Goal: Task Accomplishment & Management: Use online tool/utility

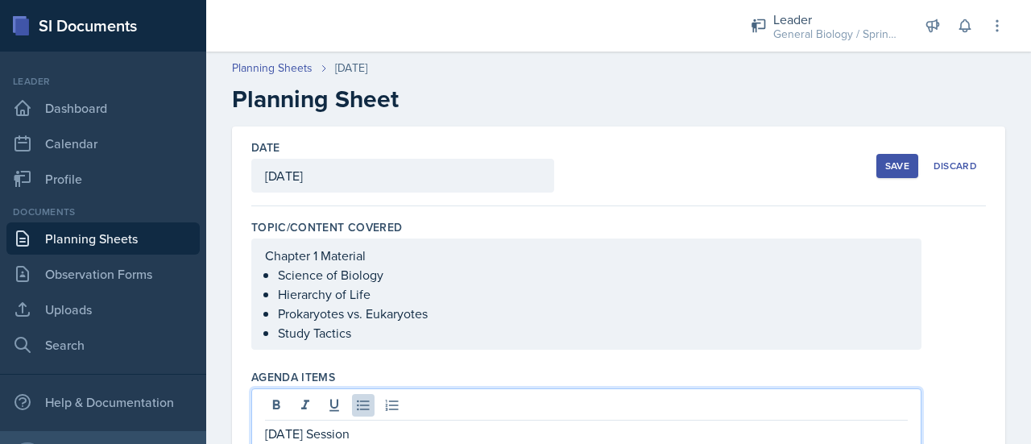
scroll to position [166, 0]
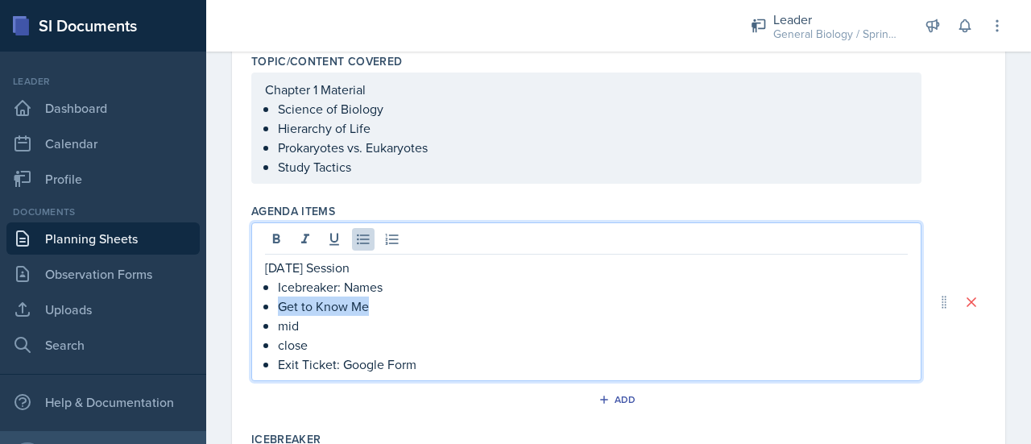
drag, startPoint x: 404, startPoint y: 304, endPoint x: 280, endPoint y: 305, distance: 124.1
click at [280, 305] on p "Get to Know Me" at bounding box center [593, 305] width 630 height 19
click at [396, 288] on p "Icebreaker: Names" at bounding box center [593, 286] width 630 height 19
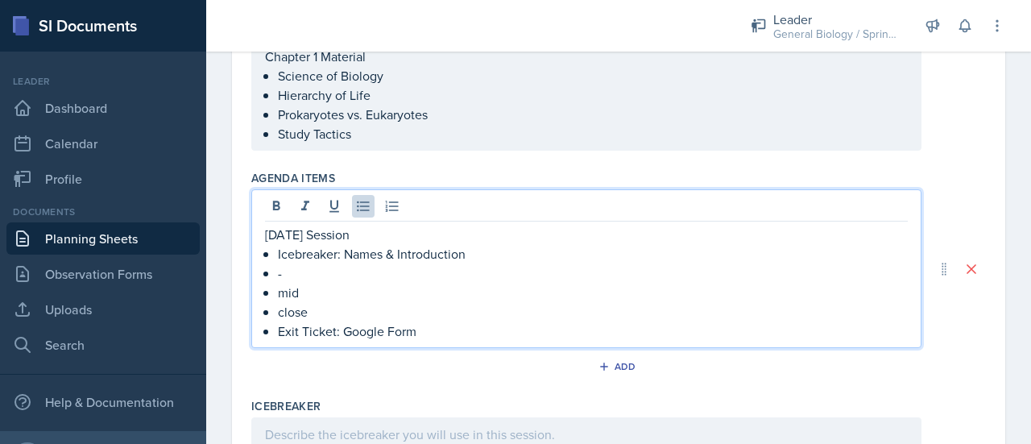
scroll to position [235, 0]
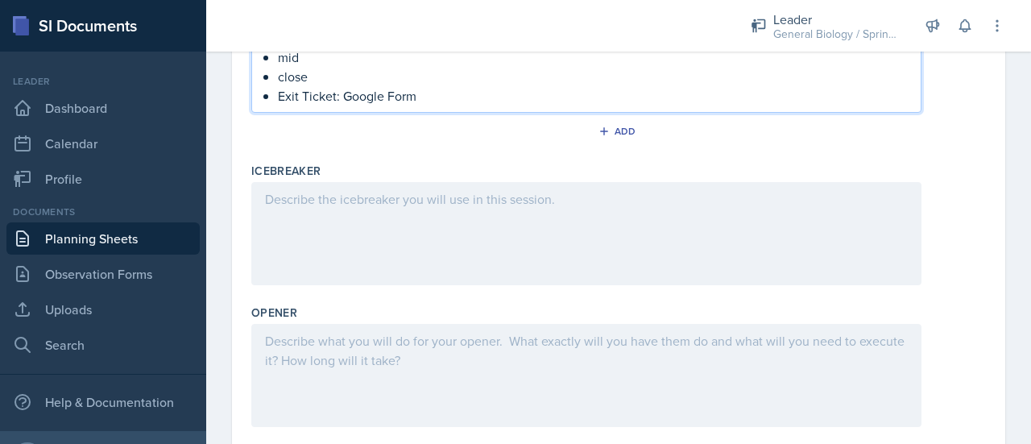
click at [325, 257] on div at bounding box center [586, 233] width 670 height 103
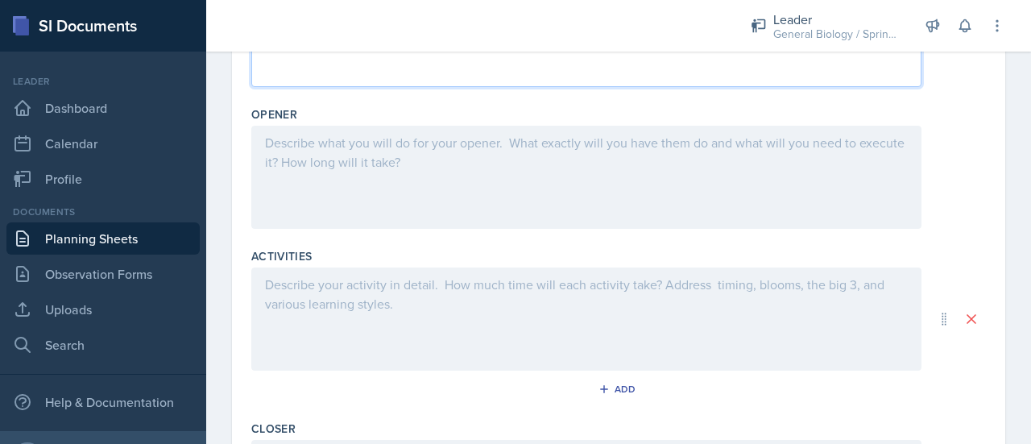
scroll to position [632, 0]
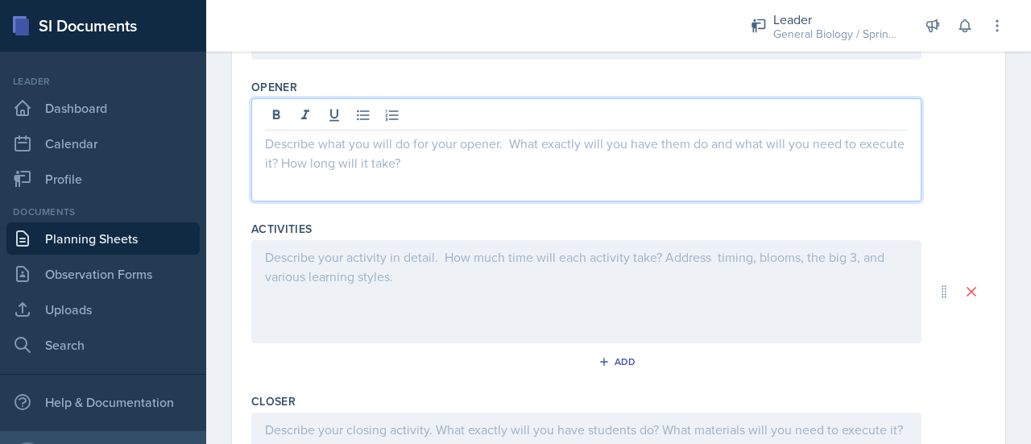
drag, startPoint x: 273, startPoint y: 137, endPoint x: 442, endPoint y: 155, distance: 170.2
click at [442, 155] on div at bounding box center [586, 149] width 670 height 103
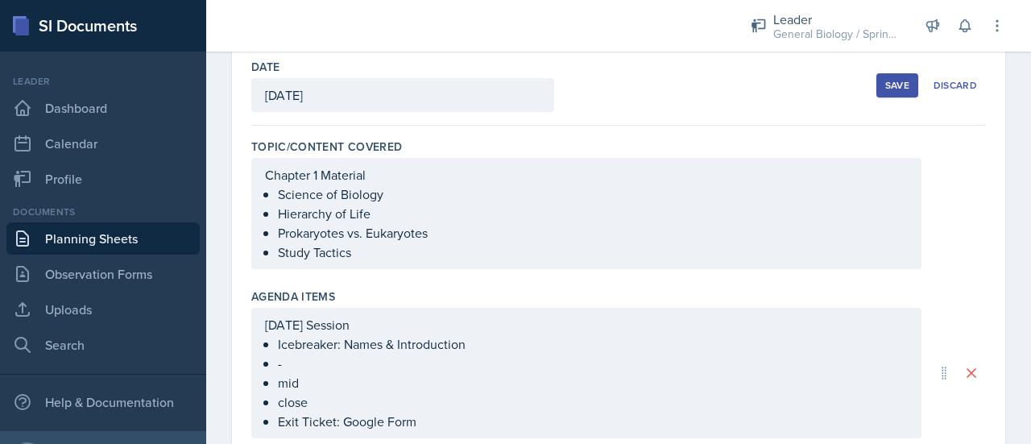
scroll to position [794, 0]
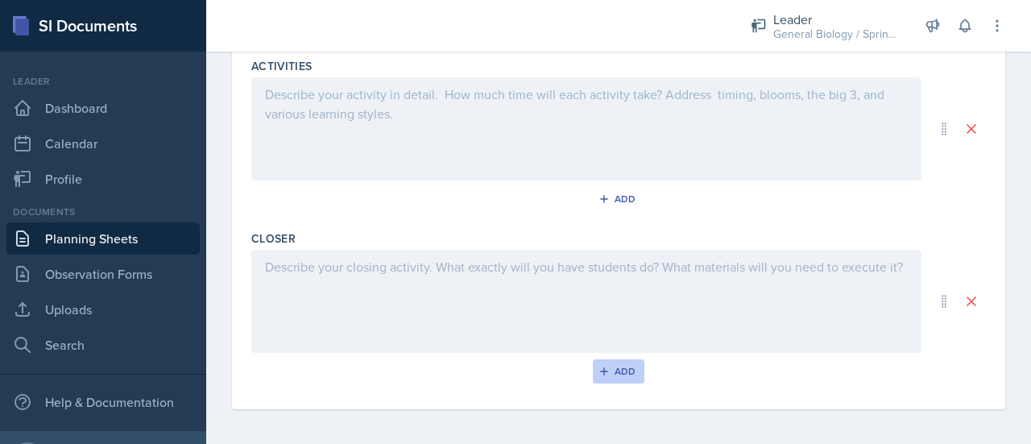
click at [605, 365] on div "Add" at bounding box center [619, 371] width 35 height 13
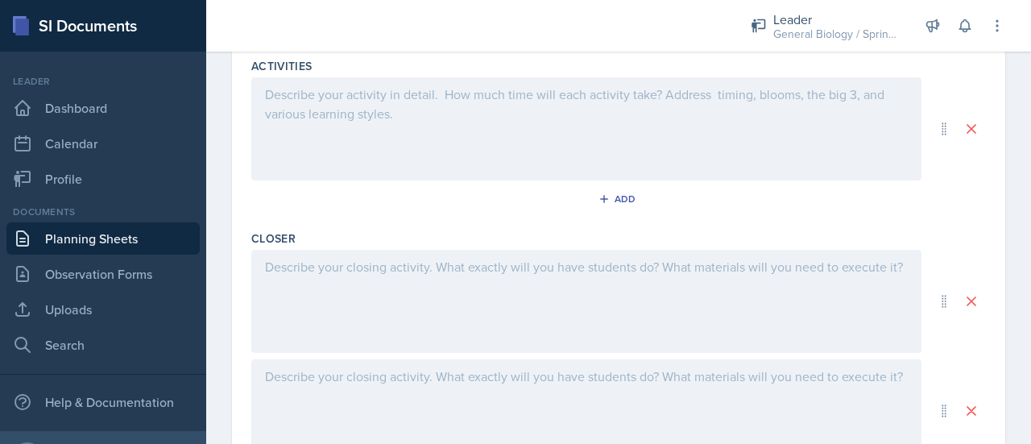
click at [416, 379] on div at bounding box center [586, 410] width 670 height 103
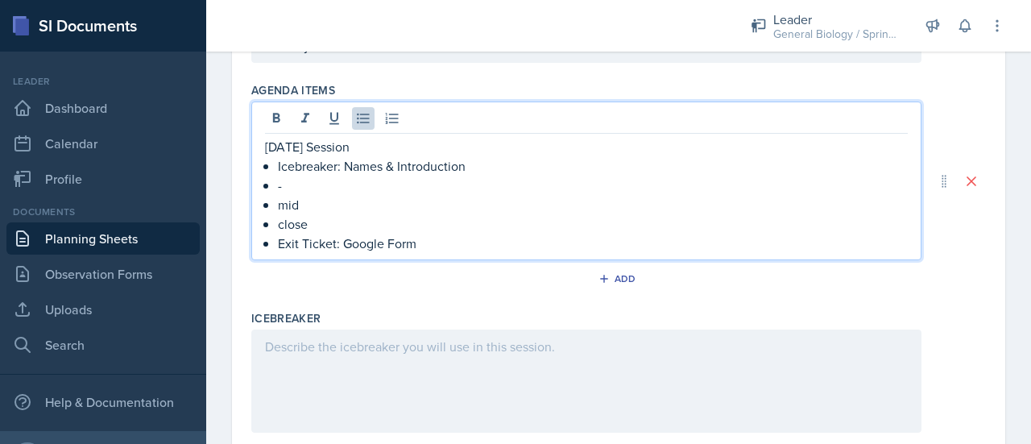
scroll to position [314, 0]
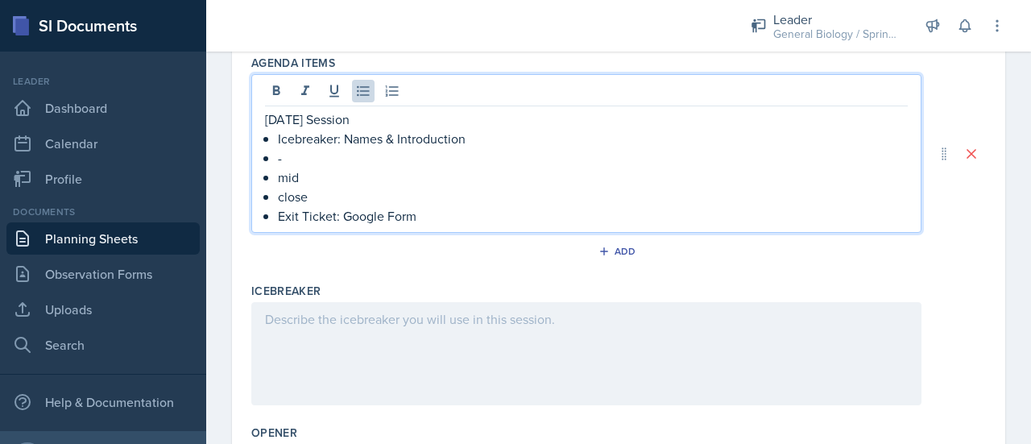
click at [299, 156] on p "-" at bounding box center [593, 157] width 630 height 19
click at [318, 199] on p "close" at bounding box center [593, 196] width 630 height 19
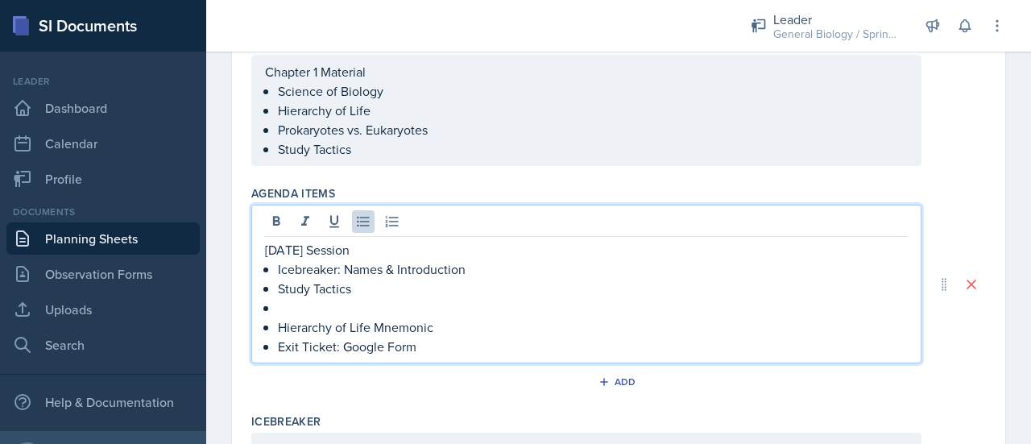
scroll to position [187, 0]
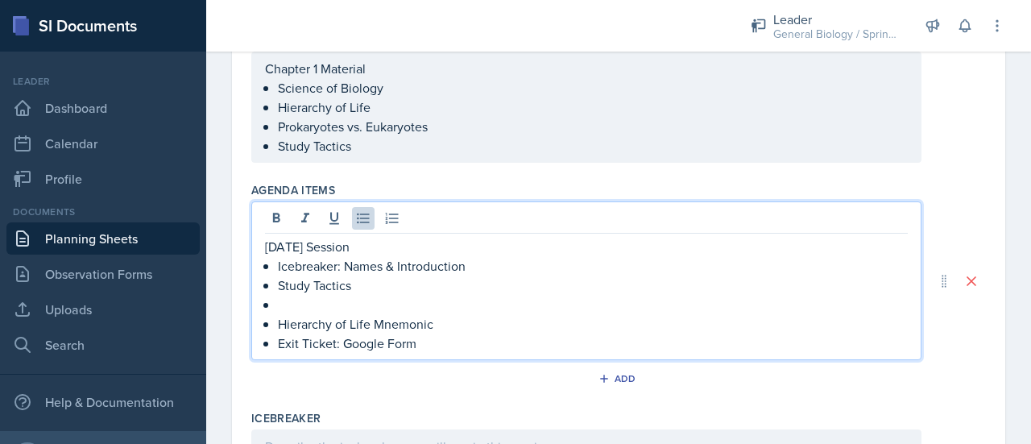
click at [300, 307] on p at bounding box center [593, 304] width 630 height 19
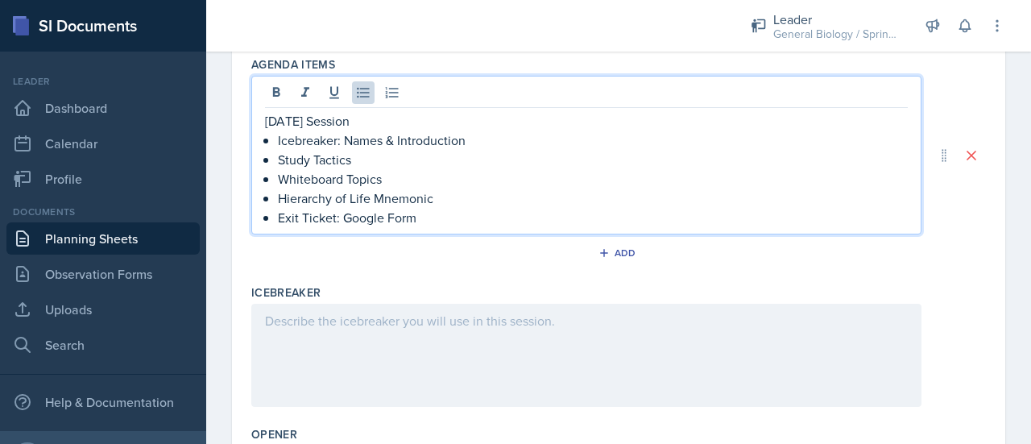
scroll to position [316, 0]
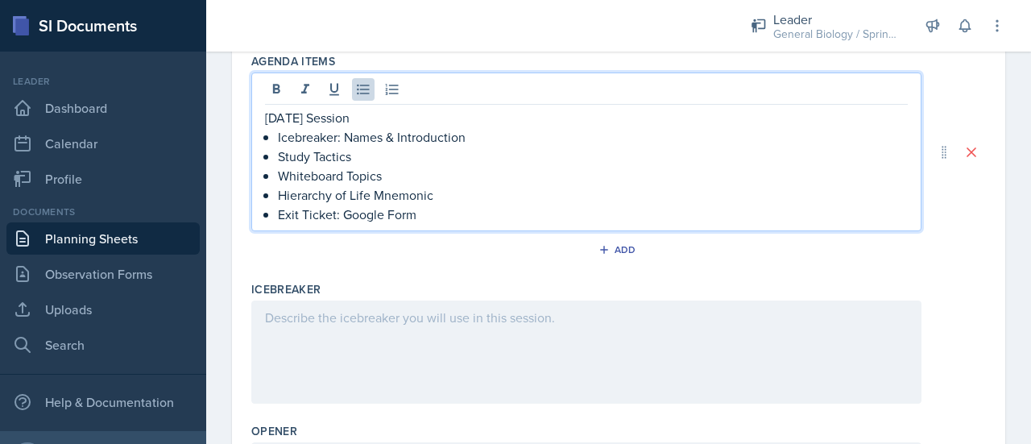
click at [375, 325] on div at bounding box center [586, 351] width 670 height 103
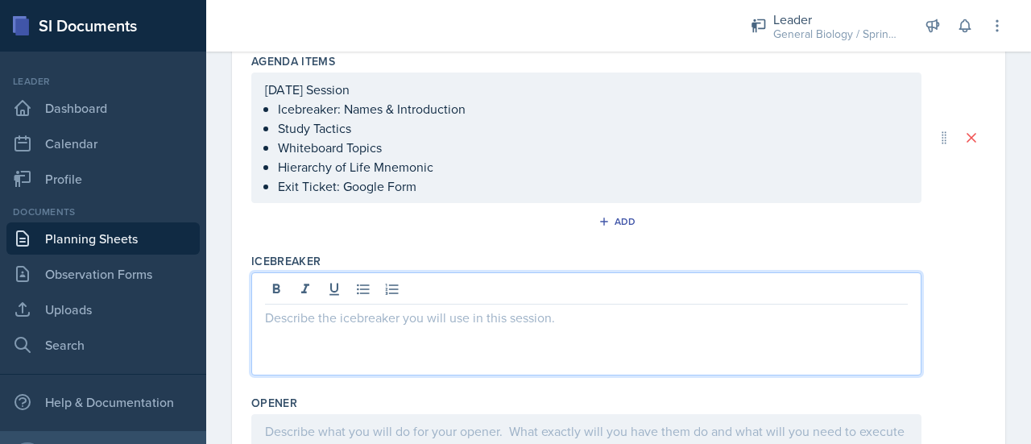
scroll to position [344, 0]
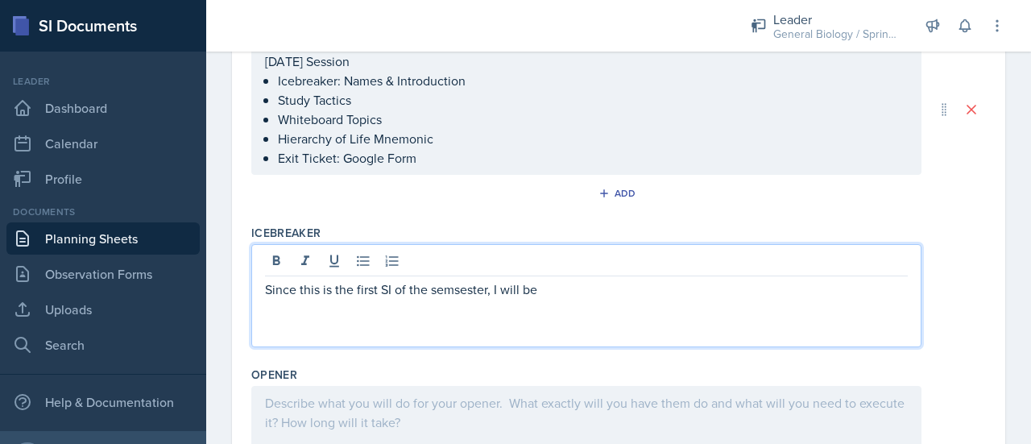
click at [454, 292] on p "Since this is the first SI of the semsester, I will be" at bounding box center [586, 289] width 643 height 19
click at [544, 286] on p "Since this is the first SI of the semester, I will be" at bounding box center [586, 289] width 643 height 19
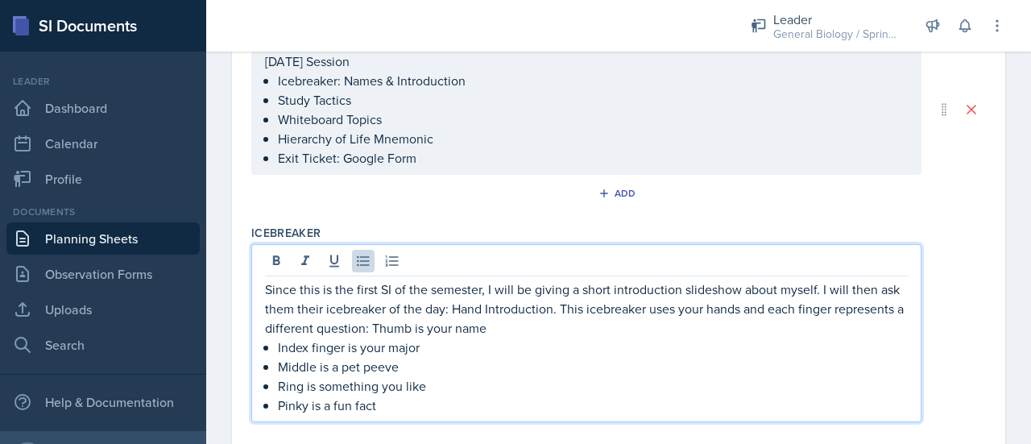
click at [279, 349] on p "Index finger is your major" at bounding box center [593, 347] width 630 height 19
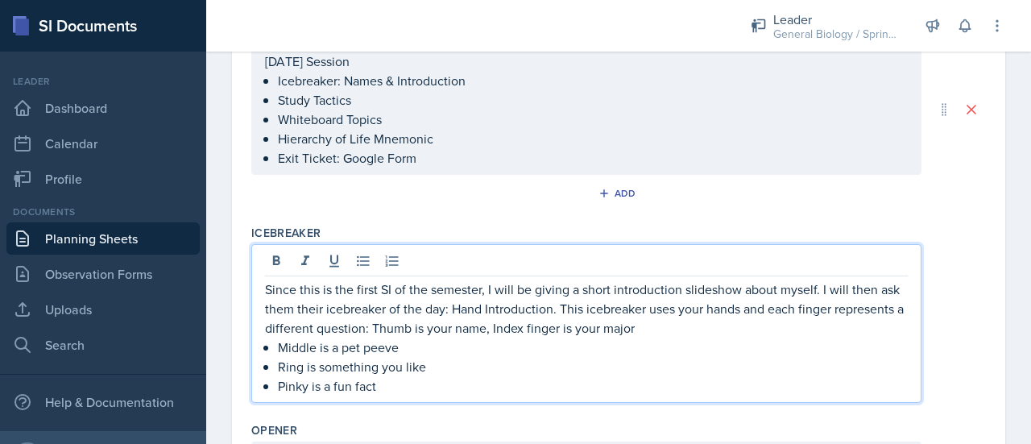
click at [281, 345] on p "Middle is a pet peeve" at bounding box center [593, 347] width 630 height 19
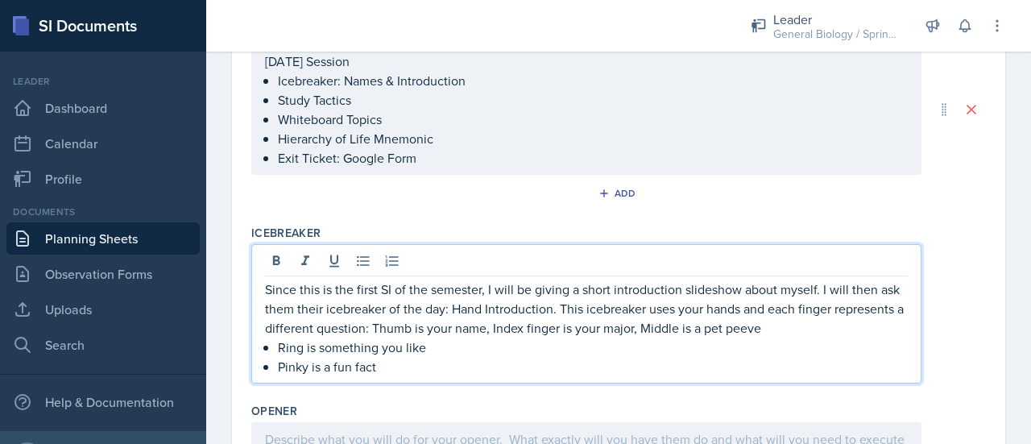
click at [281, 345] on p "Ring is something you like" at bounding box center [593, 347] width 630 height 19
click at [278, 368] on p "Pinky is a fun fact" at bounding box center [593, 366] width 630 height 19
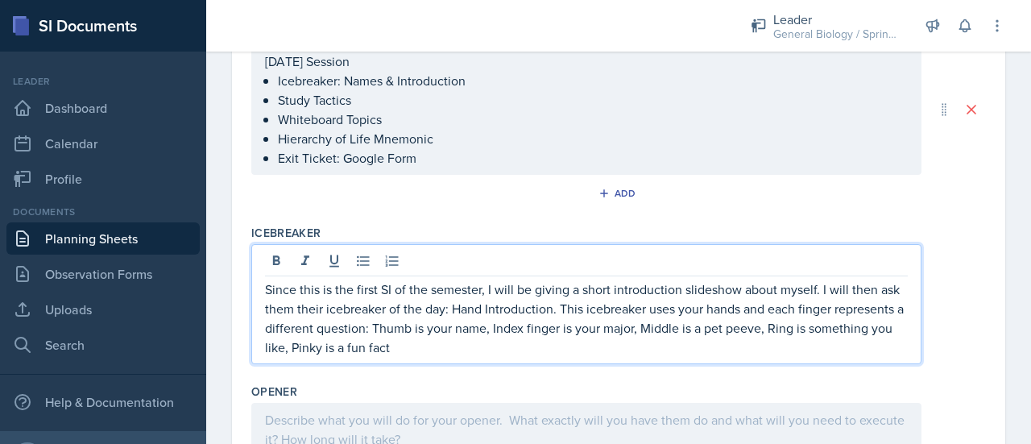
click at [484, 349] on p "Since this is the first SI of the semester, I will be giving a short introducti…" at bounding box center [586, 318] width 643 height 77
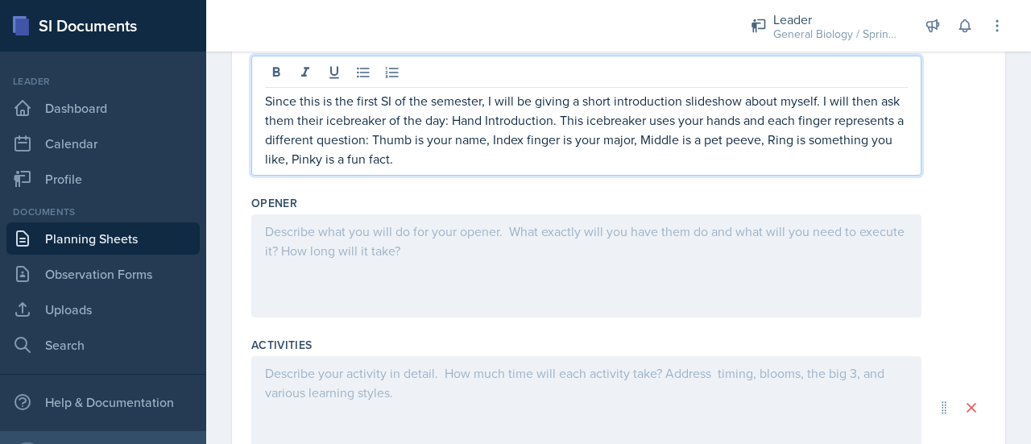
scroll to position [533, 0]
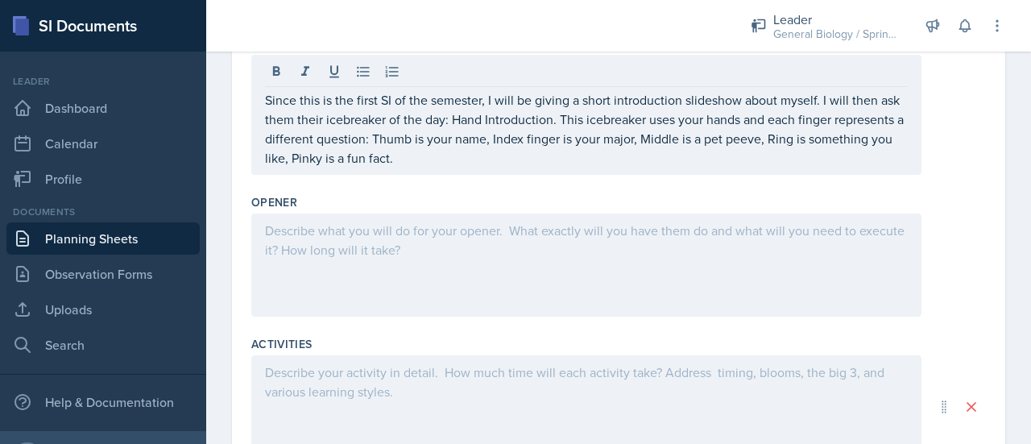
click at [453, 255] on div at bounding box center [586, 264] width 670 height 103
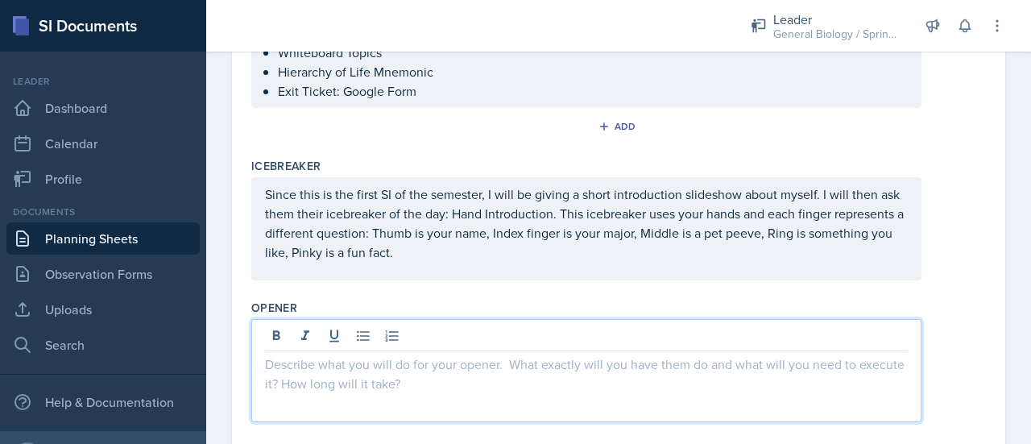
scroll to position [409, 0]
click at [263, 190] on div "Since this is the first SI of the semester, I will be giving a short introducti…" at bounding box center [586, 230] width 670 height 103
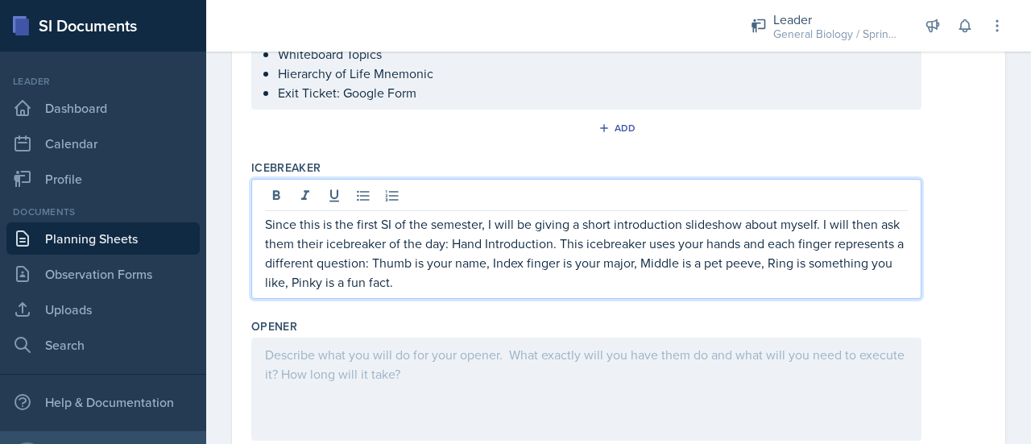
scroll to position [437, 0]
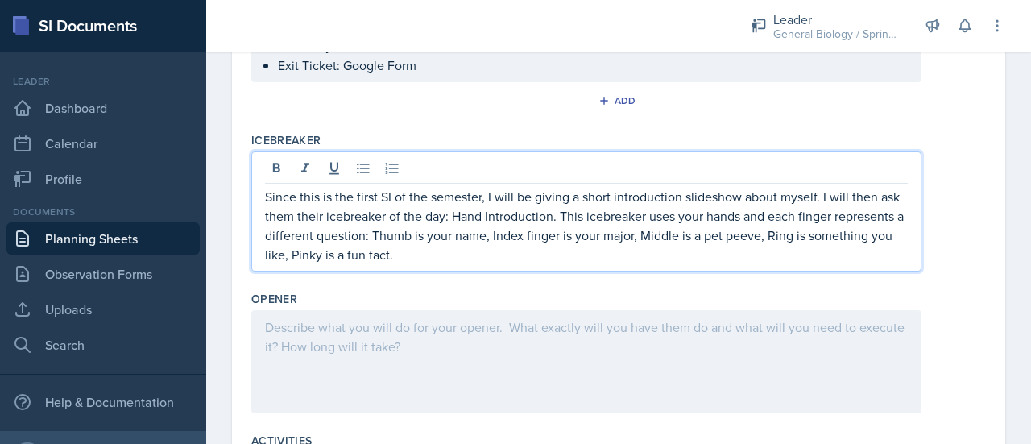
click at [268, 196] on p "Since this is the first SI of the semester, I will be giving a short introducti…" at bounding box center [586, 225] width 643 height 77
click at [287, 329] on div at bounding box center [586, 361] width 670 height 103
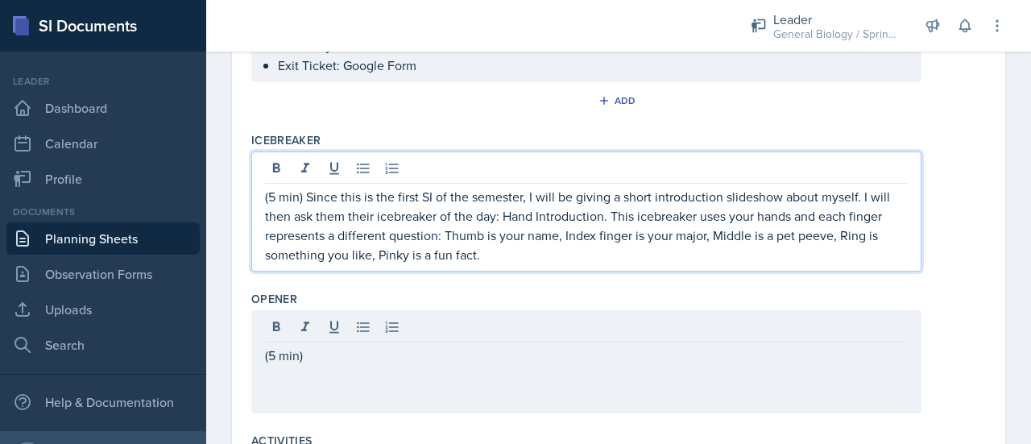
click at [276, 187] on p "(5 min) Since this is the first SI of the semester, I will be giving a short in…" at bounding box center [586, 225] width 643 height 77
click at [321, 326] on div "(5 min)" at bounding box center [586, 361] width 670 height 103
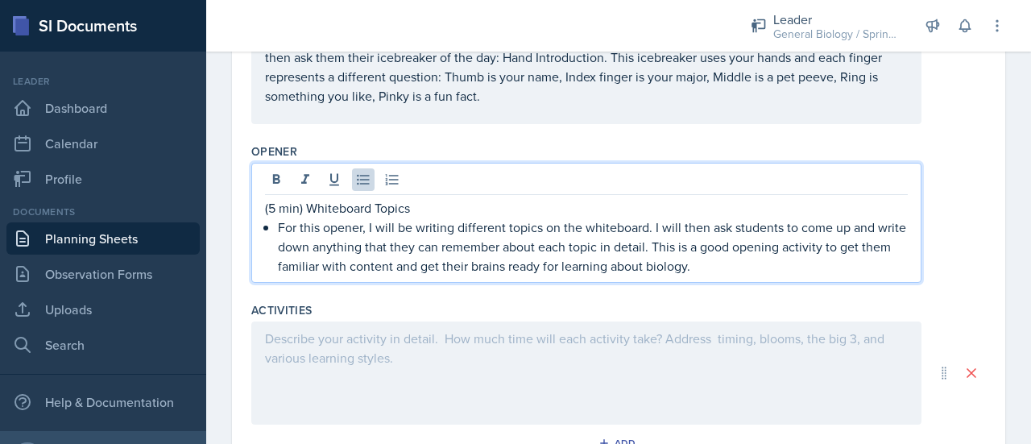
scroll to position [567, 0]
click at [400, 262] on p "For this opener, I will be writing different topics on the whiteboard. I will t…" at bounding box center [593, 247] width 630 height 58
click at [772, 260] on p "For this opener, I will be writing different topics on the whiteboard. I will t…" at bounding box center [593, 247] width 630 height 58
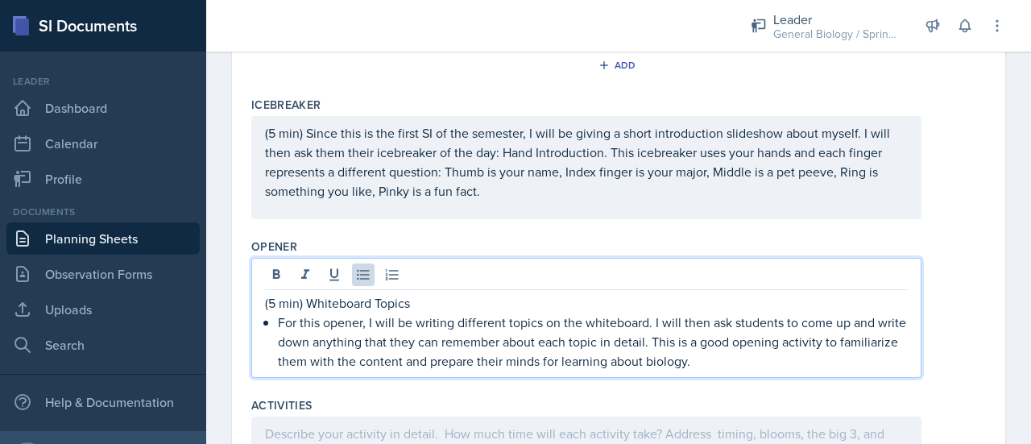
scroll to position [472, 0]
click at [515, 188] on p "(5 min) Since this is the first SI of the semester, I will be giving a short in…" at bounding box center [586, 161] width 643 height 77
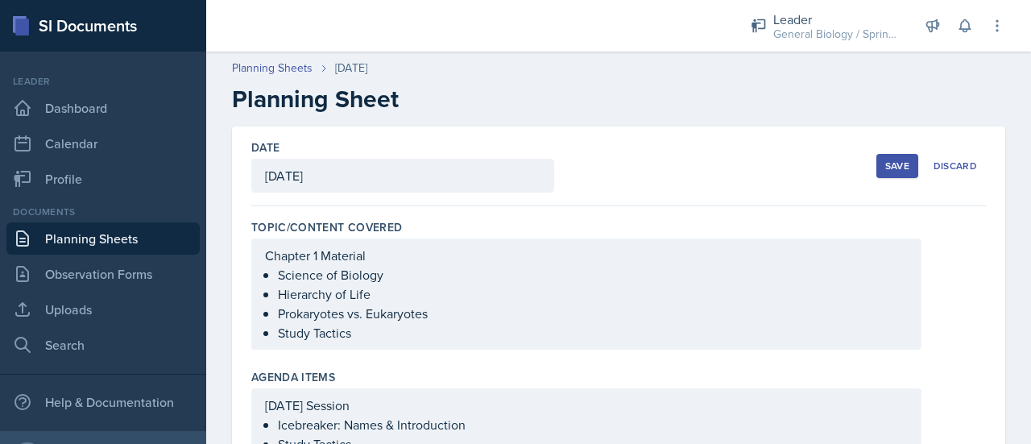
scroll to position [111, 0]
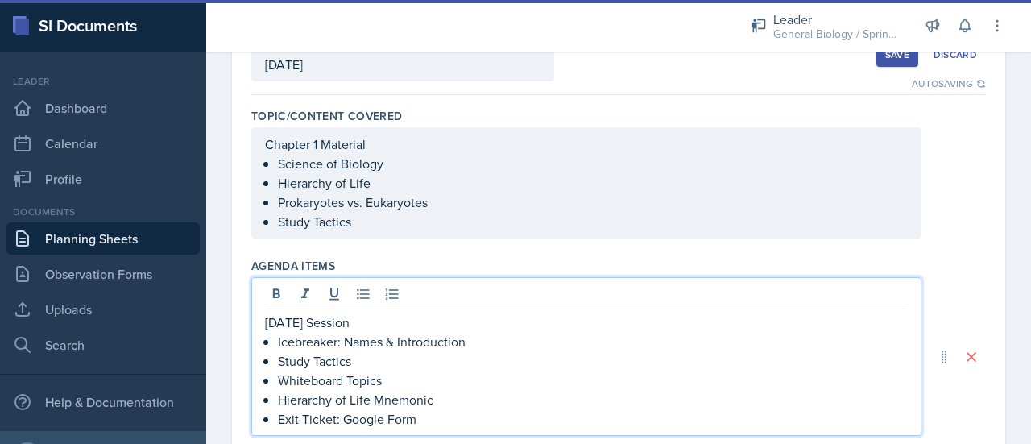
click at [377, 289] on div "[DATE] Session Icebreaker: Names & Introduction Study Tactics Whiteboard Topics…" at bounding box center [586, 356] width 670 height 159
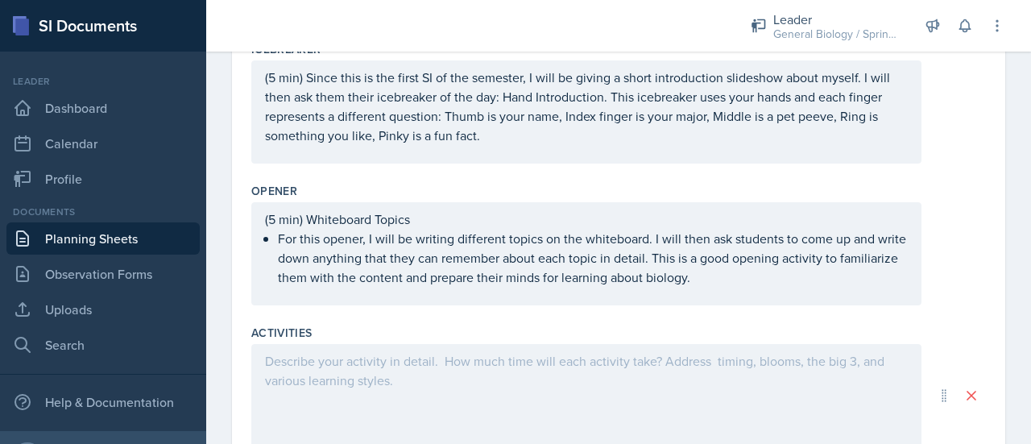
scroll to position [557, 0]
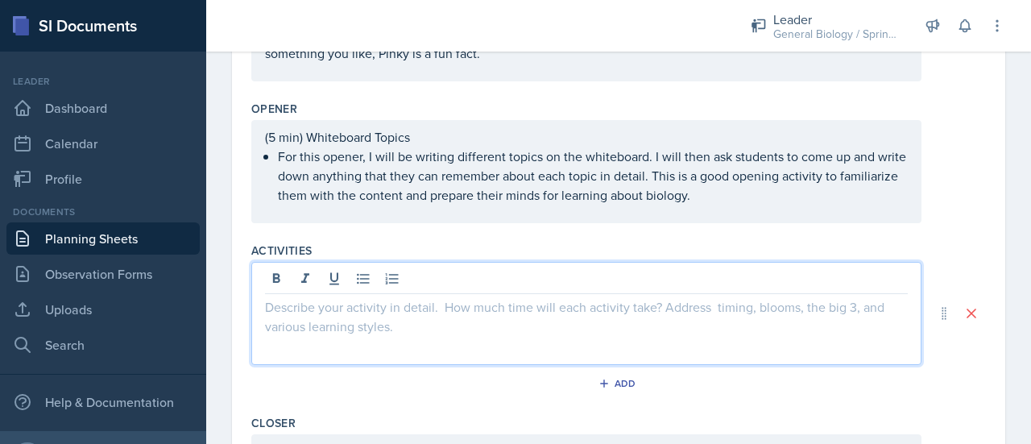
click at [512, 317] on p at bounding box center [586, 306] width 643 height 19
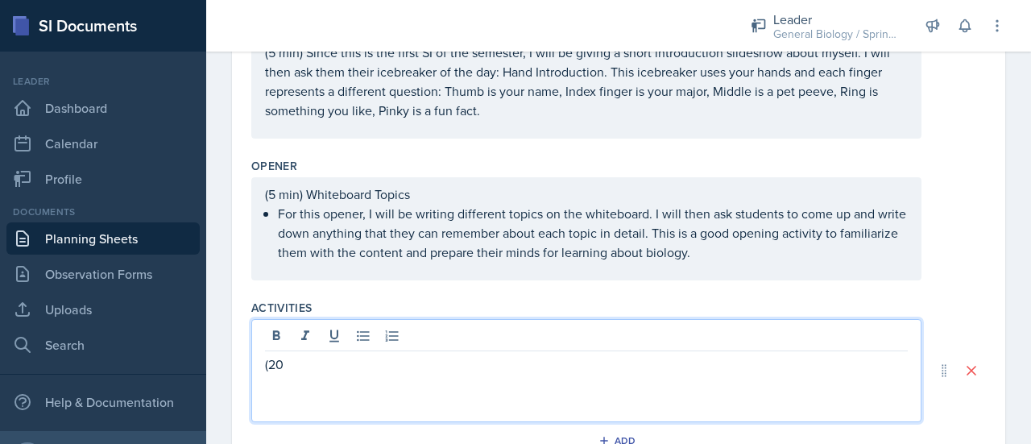
scroll to position [580, 0]
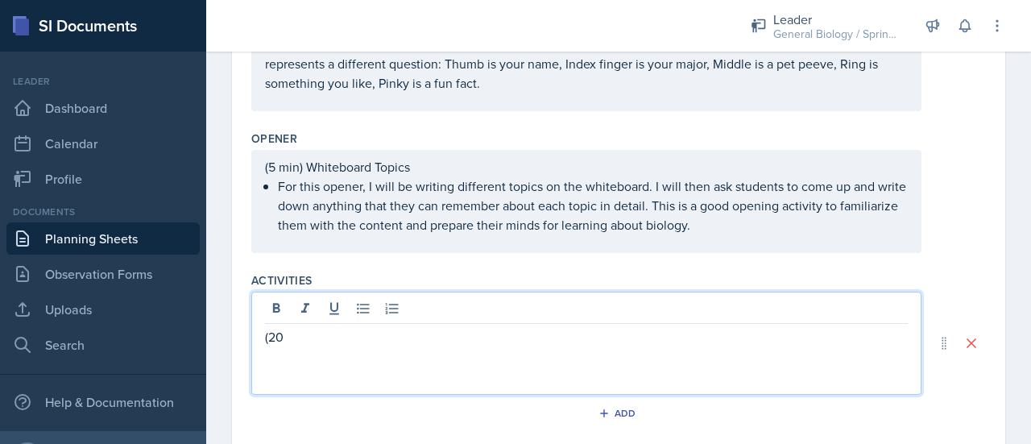
click at [273, 176] on p "(5 min) Whiteboard Topics" at bounding box center [586, 166] width 643 height 19
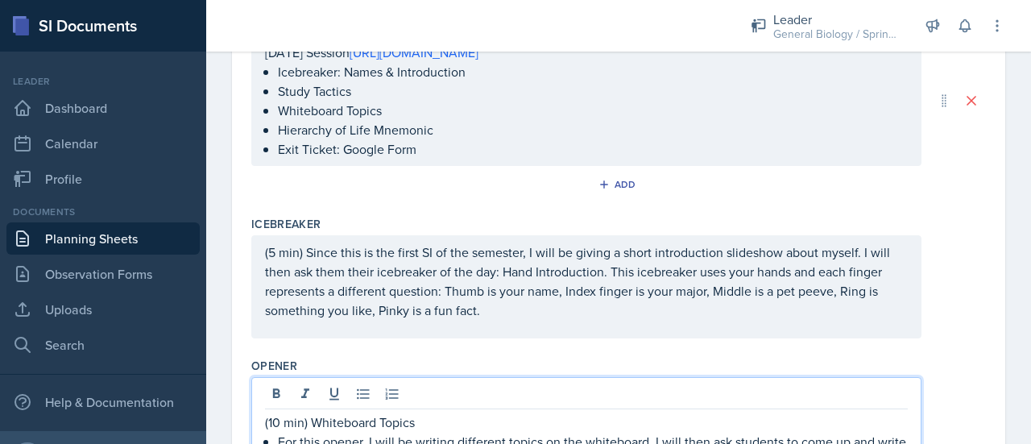
scroll to position [380, 0]
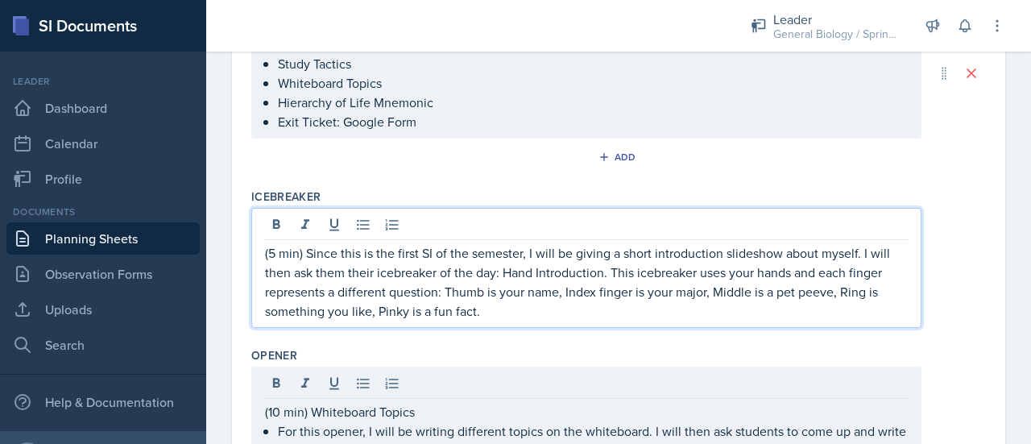
click at [272, 269] on p "(5 min) Since this is the first SI of the semester, I will be giving a short in…" at bounding box center [586, 281] width 643 height 77
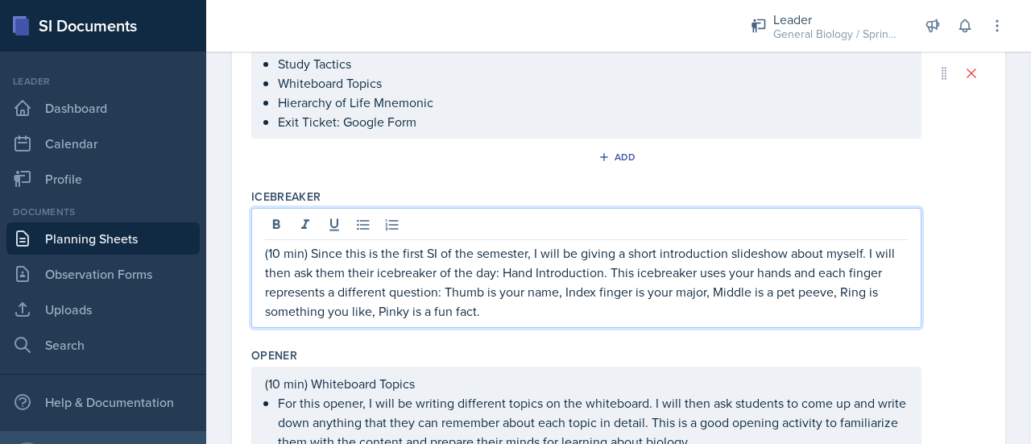
click at [521, 321] on p "(10 min) Since this is the first SI of the semester, I will be giving a short i…" at bounding box center [586, 281] width 643 height 77
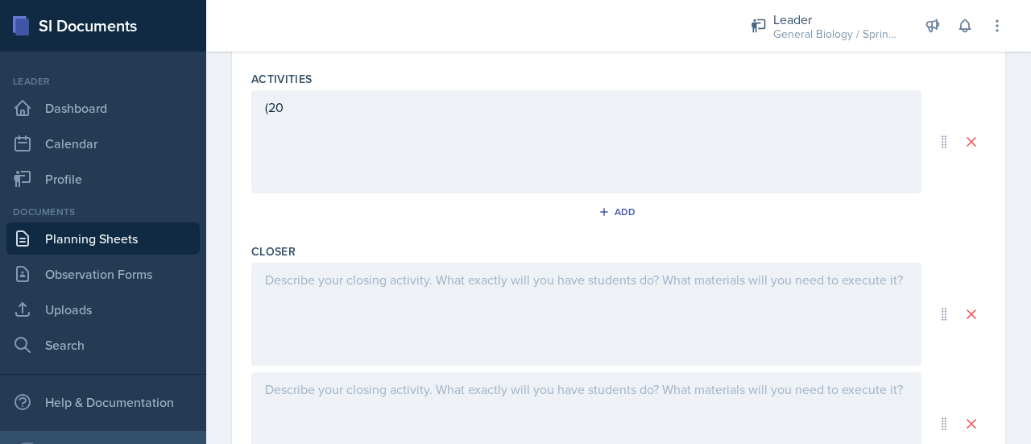
scroll to position [803, 0]
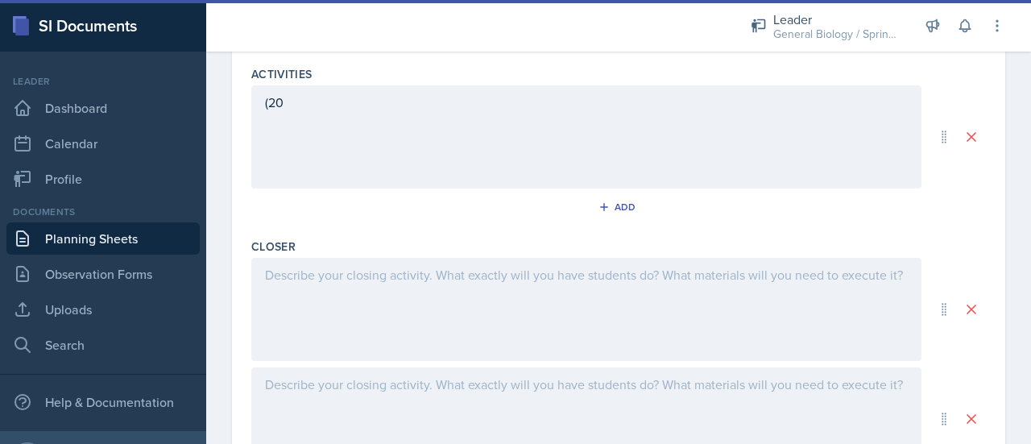
click at [493, 300] on div at bounding box center [586, 309] width 670 height 103
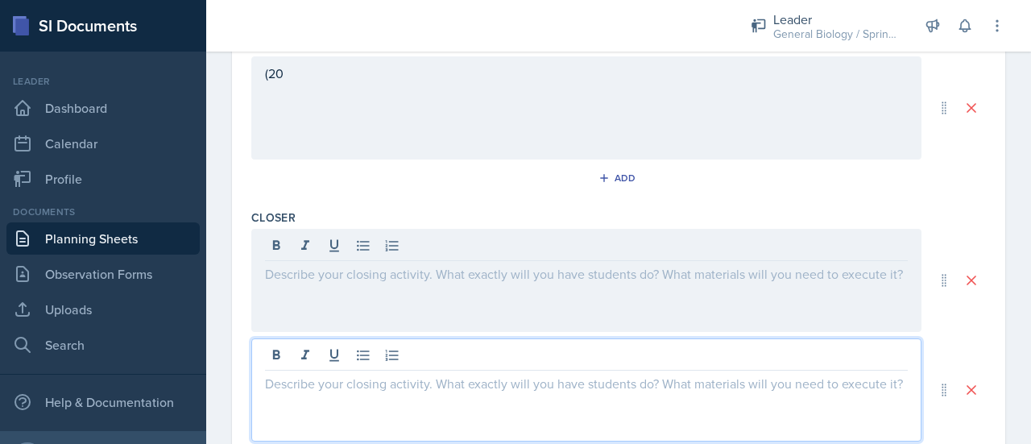
click at [375, 370] on div at bounding box center [586, 389] width 670 height 103
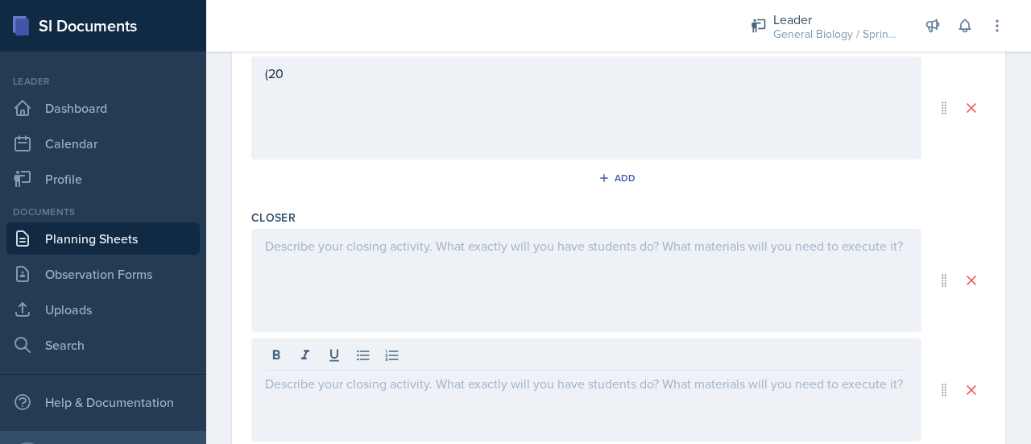
click at [322, 296] on div at bounding box center [586, 280] width 670 height 103
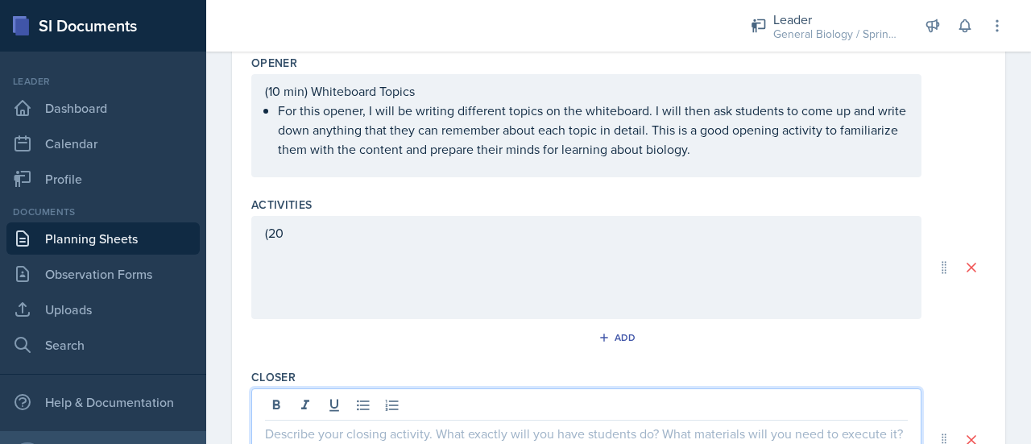
scroll to position [683, 0]
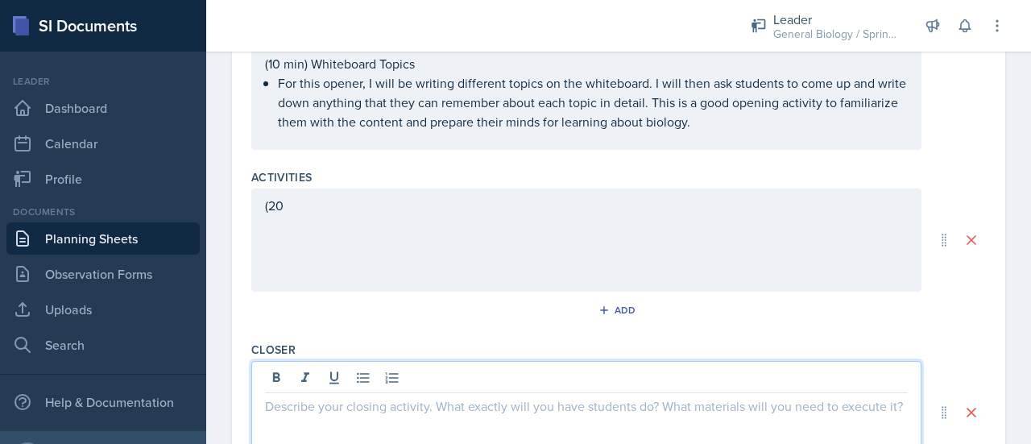
click at [319, 215] on p "(20" at bounding box center [586, 205] width 643 height 19
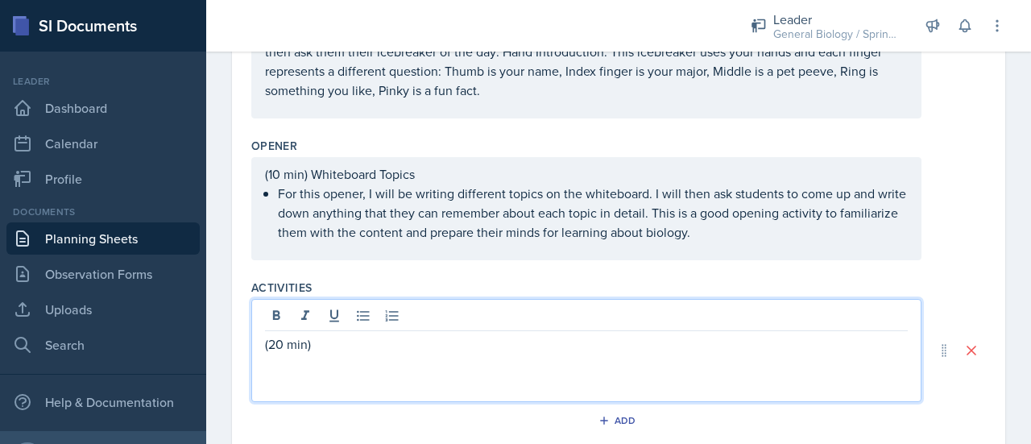
scroll to position [572, 0]
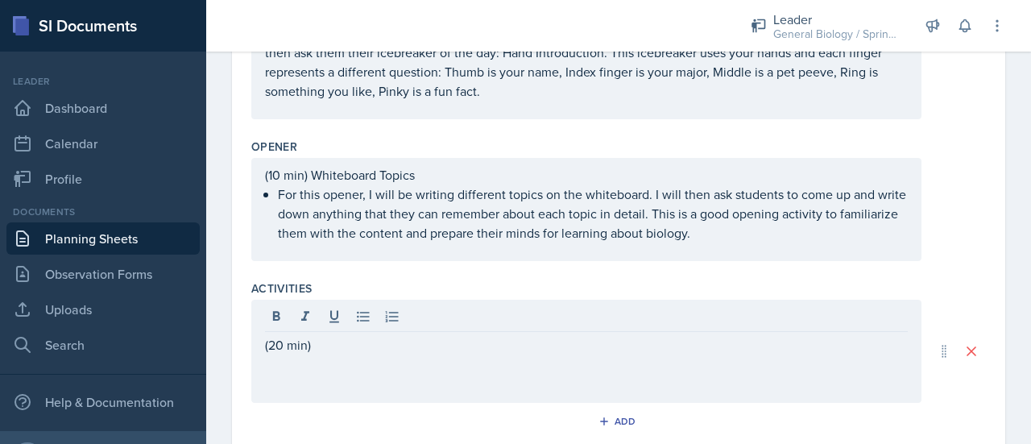
click at [790, 260] on div "(10 min) Whiteboard Topics For this opener, I will be writing different topics …" at bounding box center [586, 209] width 670 height 103
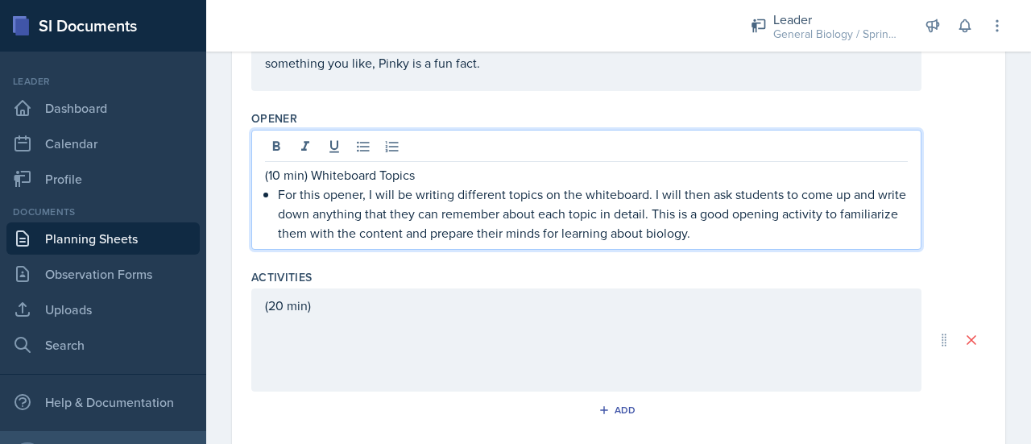
drag, startPoint x: 782, startPoint y: 243, endPoint x: 264, endPoint y: 189, distance: 520.8
click at [265, 189] on div "(10 min) Whiteboard Topics For this opener, I will be writing different topics …" at bounding box center [586, 203] width 643 height 77
copy div "(10 min) Whiteboard Topics For this opener, I will be writing different topics …"
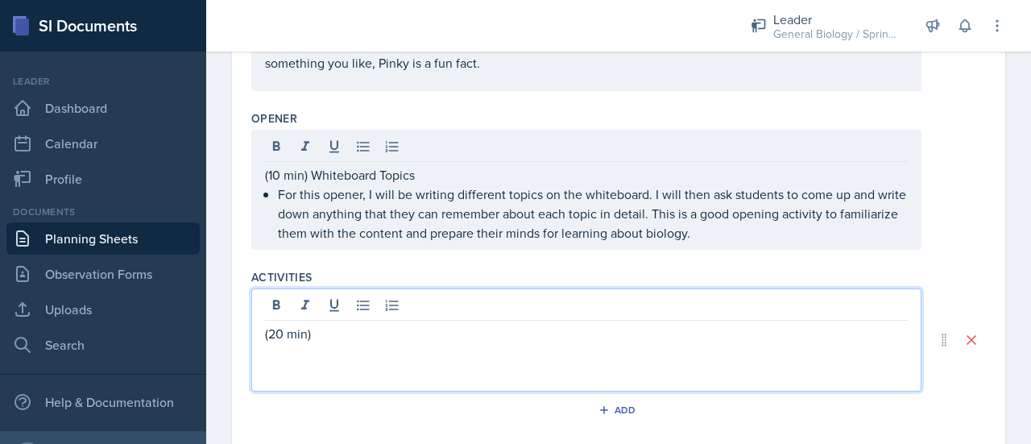
drag, startPoint x: 329, startPoint y: 329, endPoint x: 250, endPoint y: 322, distance: 79.2
click at [250, 322] on div "Date [DATE] [DATE] 27 28 29 30 31 1 2 3 4 5 6 7 8 9 10 11 12 13 14 15 16 17 18 …" at bounding box center [618, 128] width 773 height 1204
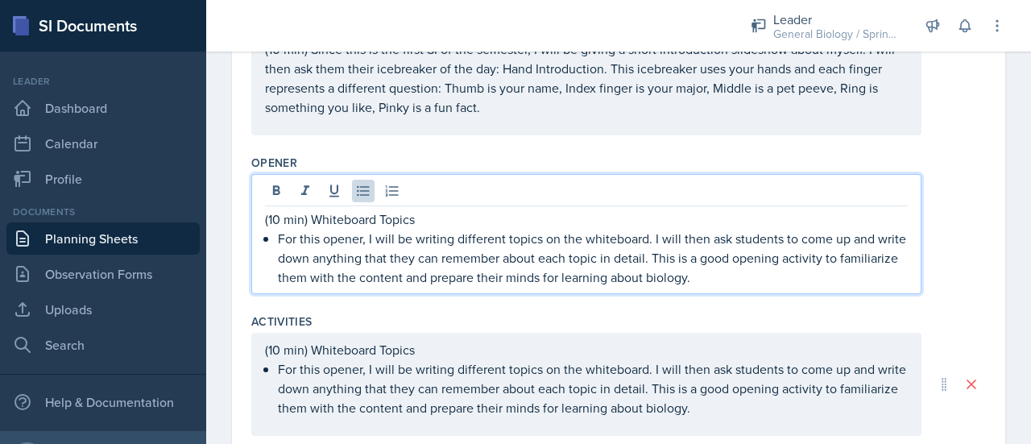
scroll to position [572, 0]
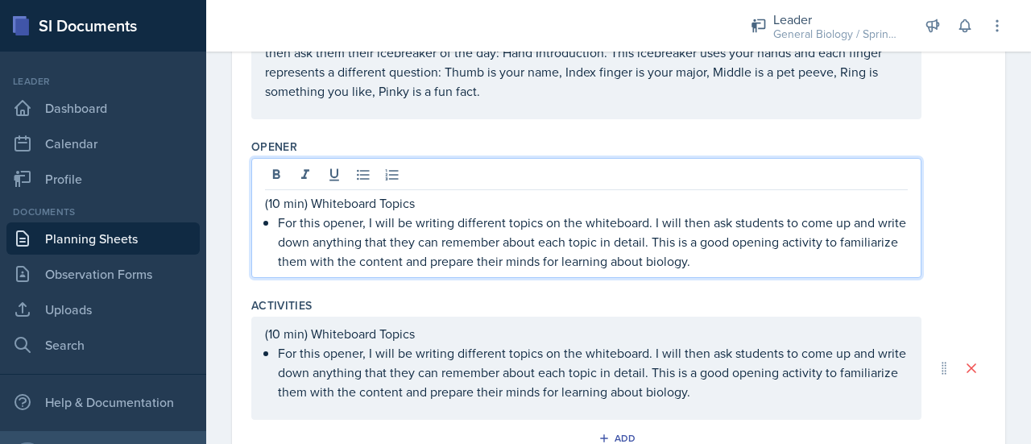
drag, startPoint x: 759, startPoint y: 270, endPoint x: 312, endPoint y: 223, distance: 449.5
click at [312, 223] on div "(10 min) Whiteboard Topics For this opener, I will be writing different topics …" at bounding box center [586, 231] width 643 height 77
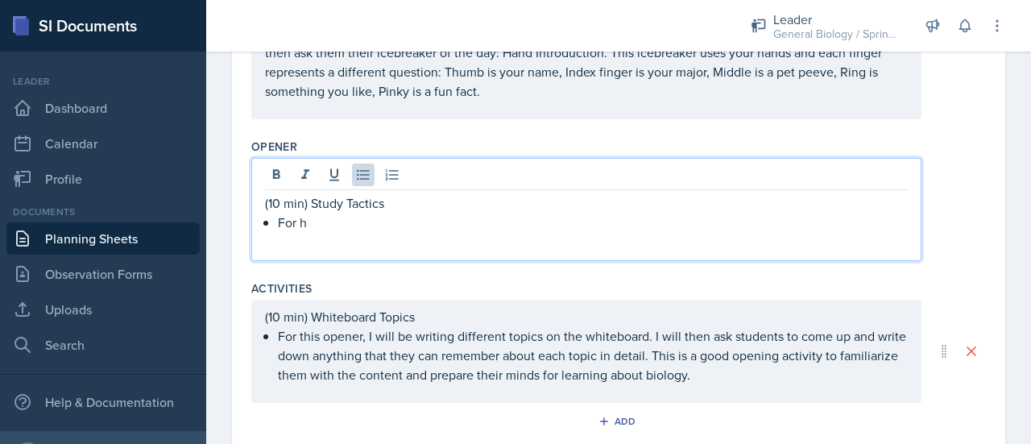
click at [336, 354] on div "(10 min) Whiteboard Topics For this opener, I will be writing different topics …" at bounding box center [586, 345] width 643 height 77
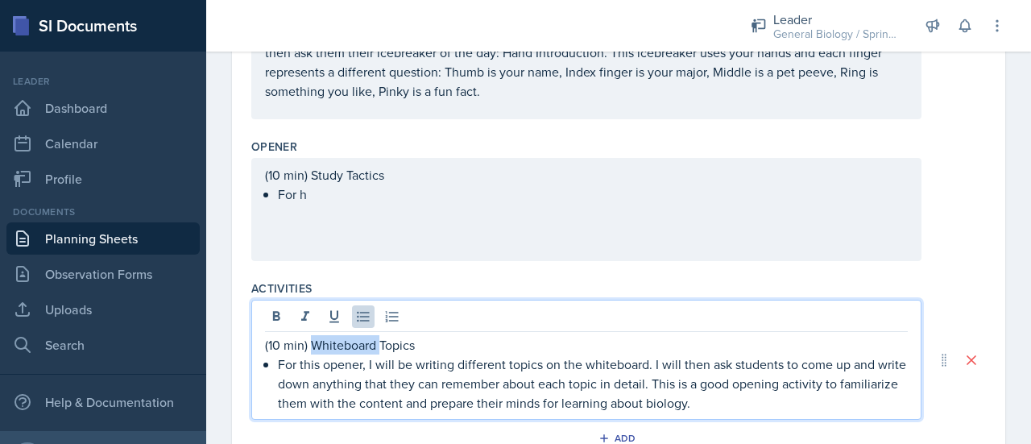
click at [336, 354] on p "(10 min) Whiteboard Topics" at bounding box center [586, 344] width 643 height 19
click at [336, 376] on p "For this opener, I will be writing different topics on the whiteboard. I will t…" at bounding box center [593, 383] width 630 height 58
click at [272, 354] on p "(10 min) Whiteboard Topics" at bounding box center [586, 344] width 643 height 19
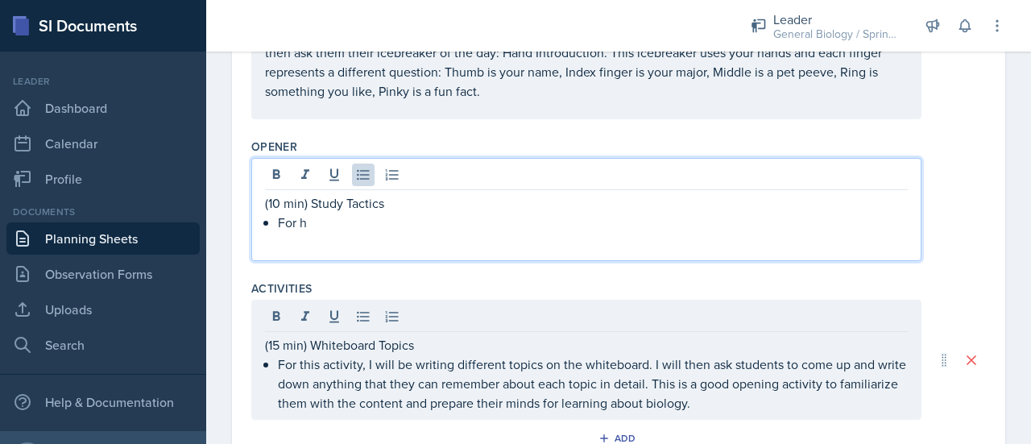
click at [322, 213] on div "(10 min) Study Tactics For h" at bounding box center [586, 212] width 643 height 39
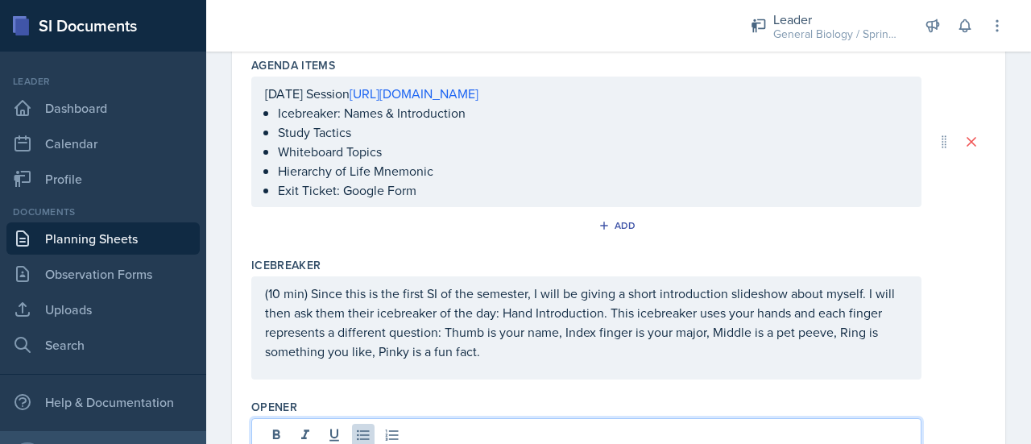
scroll to position [310, 0]
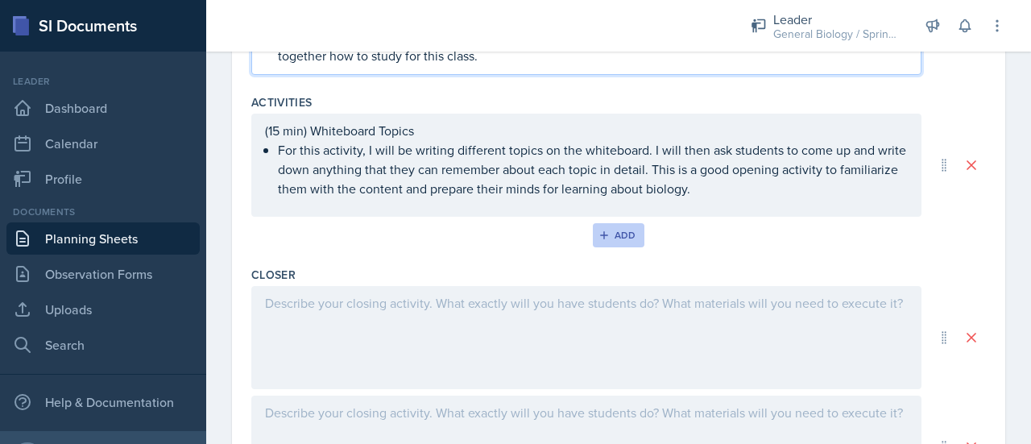
click at [610, 247] on button "Add" at bounding box center [619, 235] width 52 height 24
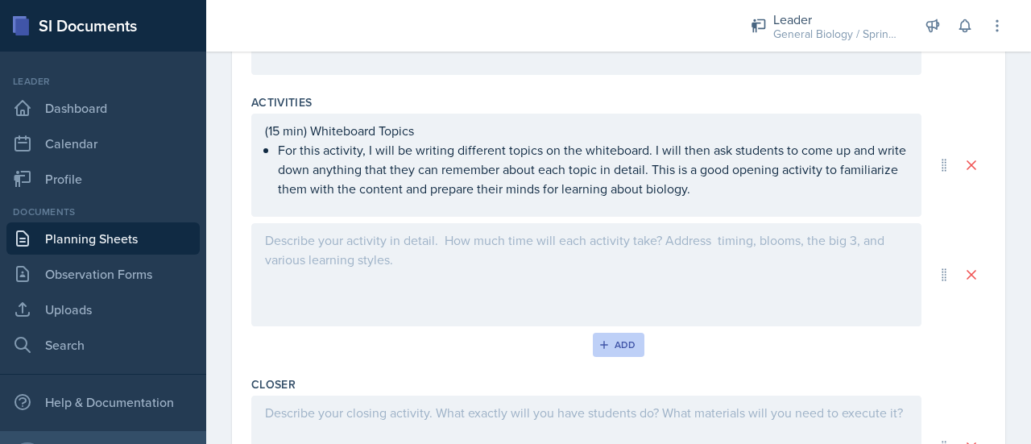
scroll to position [730, 0]
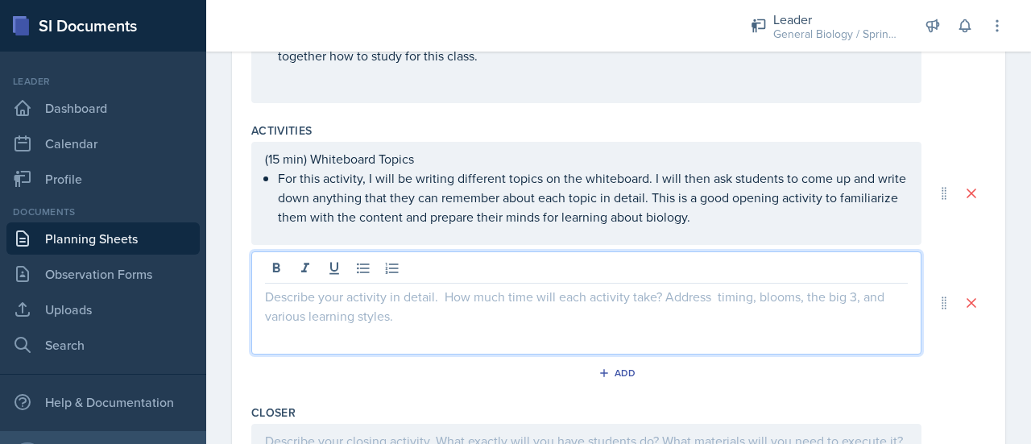
click at [428, 292] on div at bounding box center [586, 302] width 670 height 103
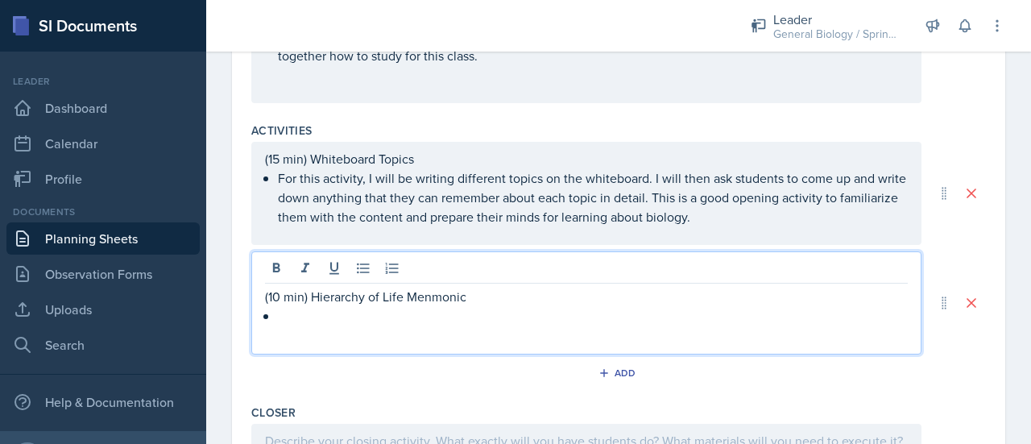
click at [441, 306] on p "(10 min) Hierarchy of Life Menmonic" at bounding box center [586, 296] width 643 height 19
click at [432, 306] on p "(10 min) Hierarchy of Life Menmonic" at bounding box center [586, 296] width 643 height 19
click at [460, 325] on p at bounding box center [593, 315] width 630 height 19
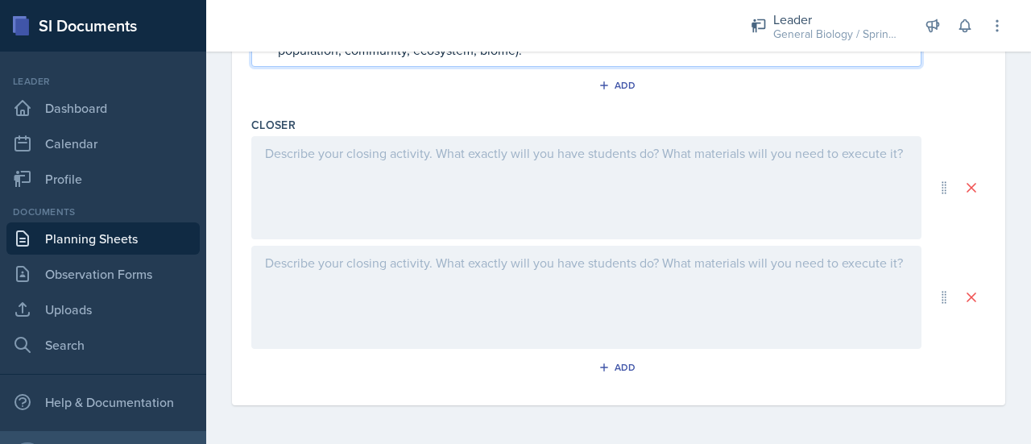
scroll to position [1049, 0]
click at [963, 191] on icon at bounding box center [971, 188] width 16 height 16
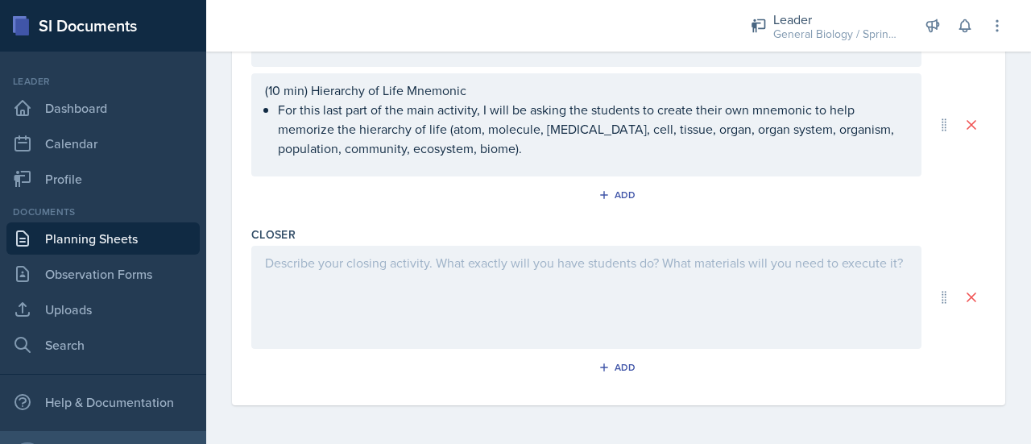
scroll to position [923, 0]
click at [514, 278] on div at bounding box center [586, 297] width 670 height 103
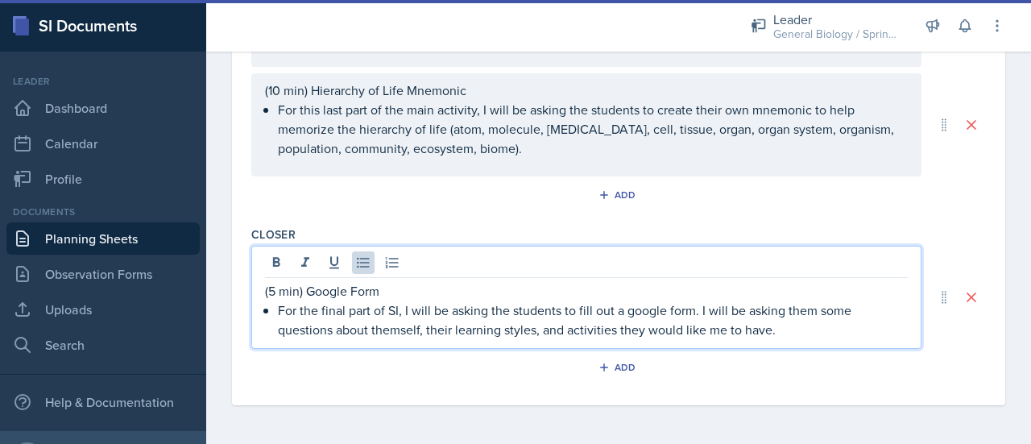
click at [464, 309] on p "For the final part of SI, I will be asking the students to fill out a google fo…" at bounding box center [593, 319] width 630 height 39
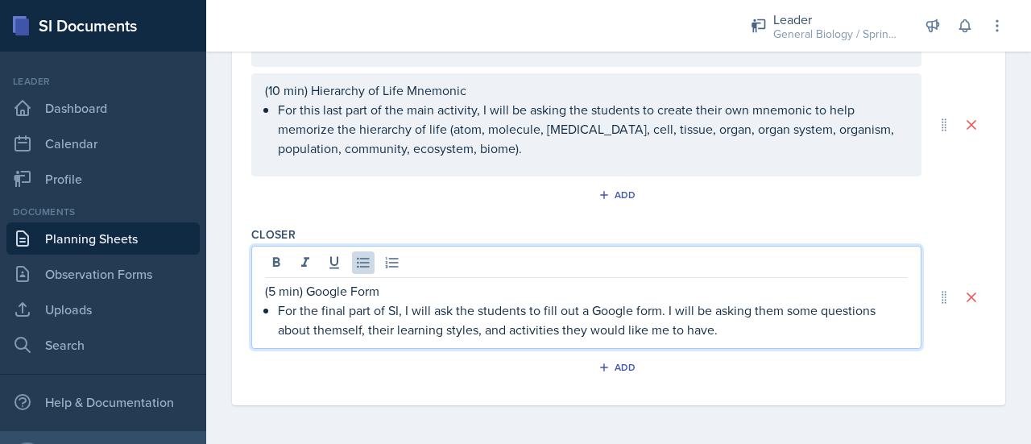
click at [739, 336] on p "For the final part of SI, I will ask the students to fill out a Google form. I …" at bounding box center [593, 319] width 630 height 39
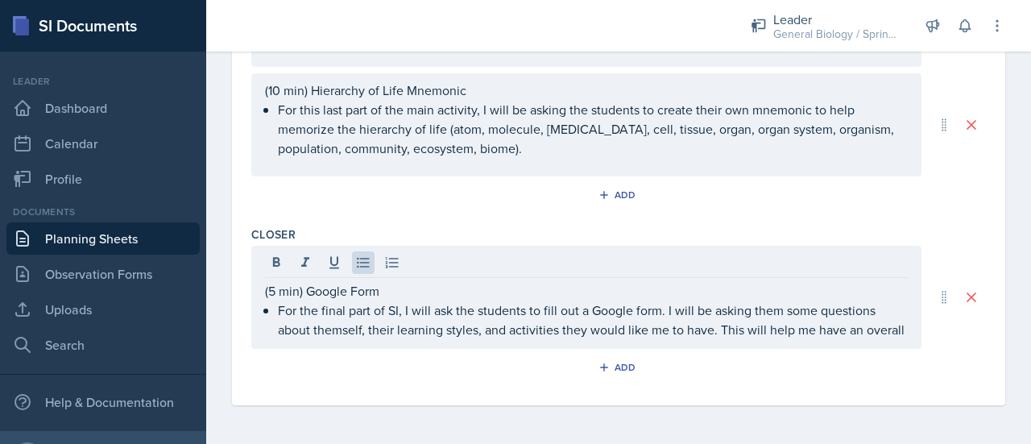
click at [675, 374] on div "Add" at bounding box center [618, 370] width 735 height 31
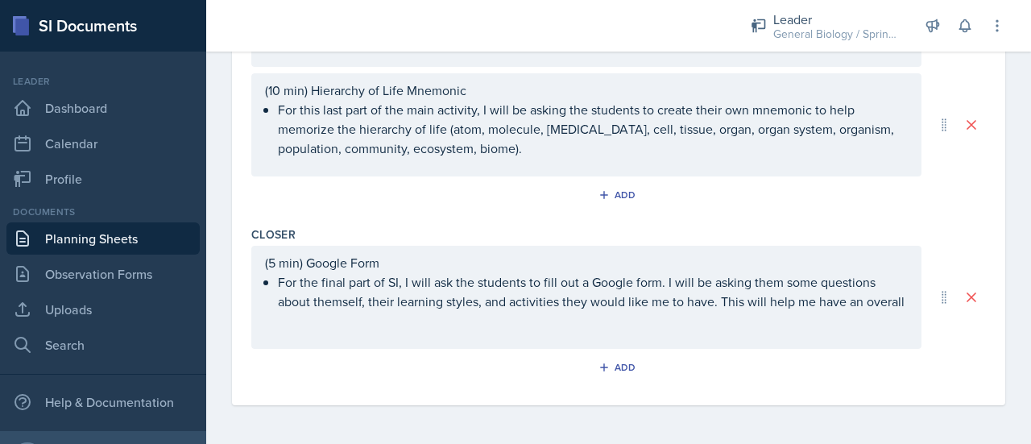
click at [563, 311] on p "For the final part of SI, I will ask the students to fill out a Google form. I …" at bounding box center [593, 291] width 630 height 39
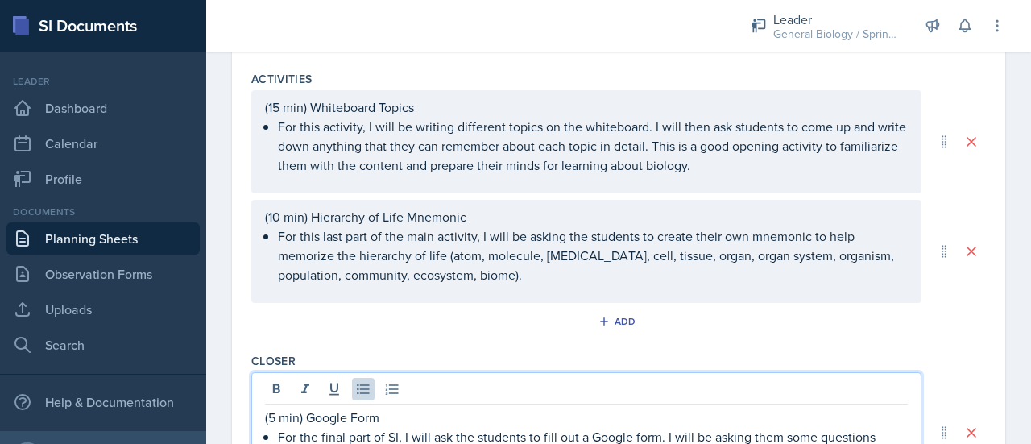
scroll to position [783, 0]
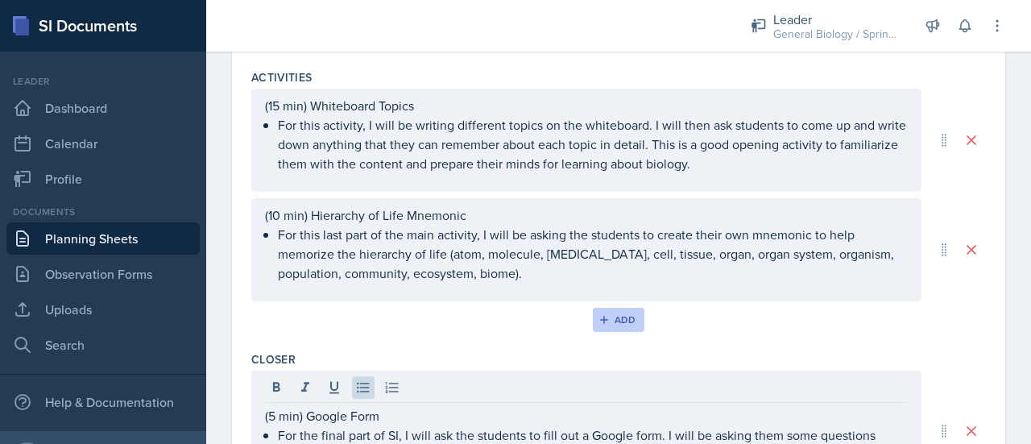
click at [625, 326] on div "Add" at bounding box center [619, 319] width 35 height 13
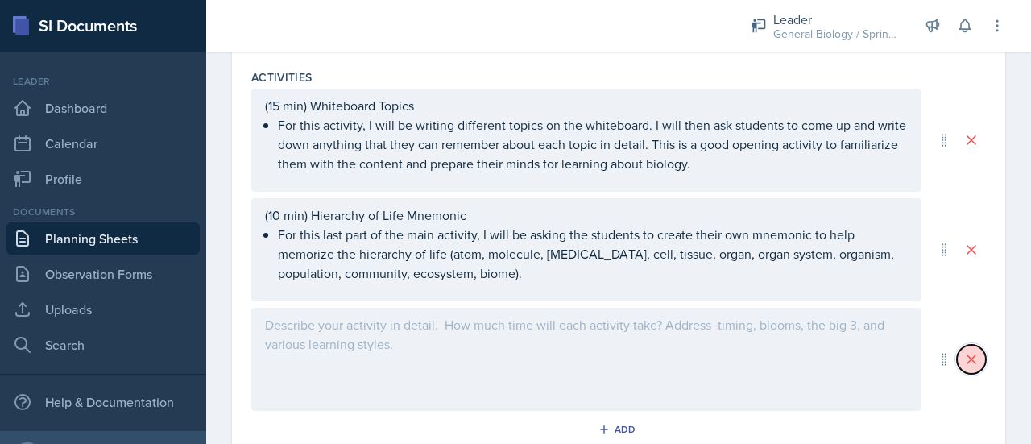
click at [963, 367] on icon at bounding box center [971, 359] width 16 height 16
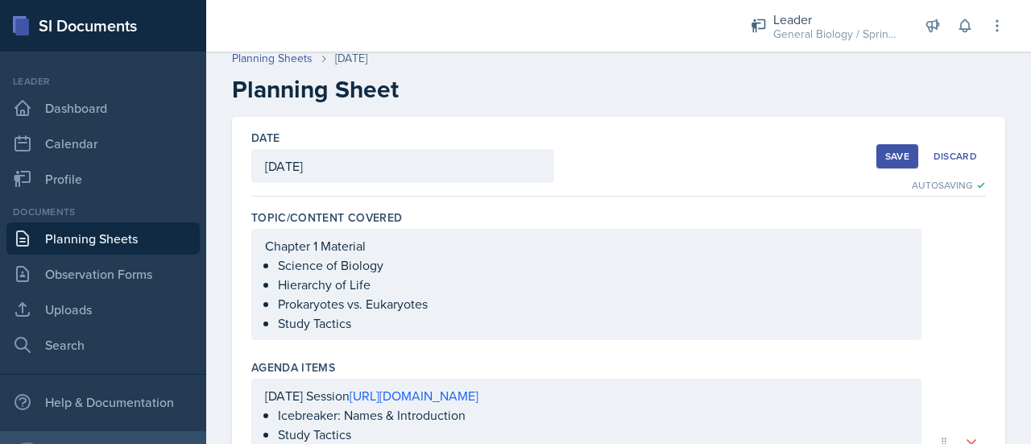
scroll to position [0, 0]
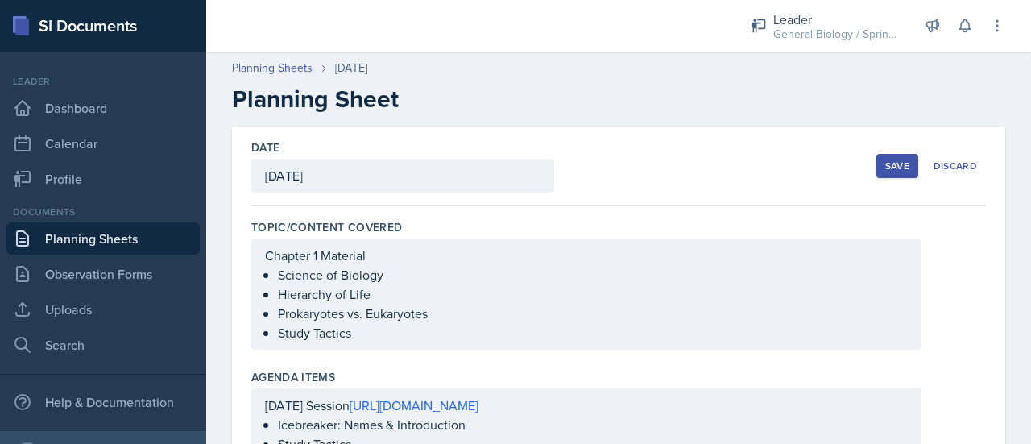
click at [885, 169] on div "Save" at bounding box center [897, 166] width 24 height 13
